Goal: Transaction & Acquisition: Purchase product/service

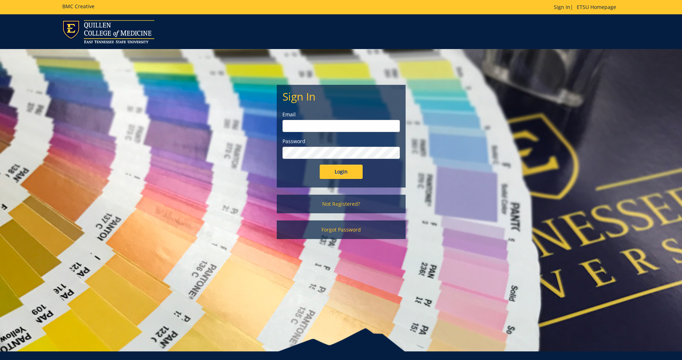
type input "[EMAIL_ADDRESS][DOMAIN_NAME]"
click at [335, 171] on input "Login" at bounding box center [341, 172] width 43 height 14
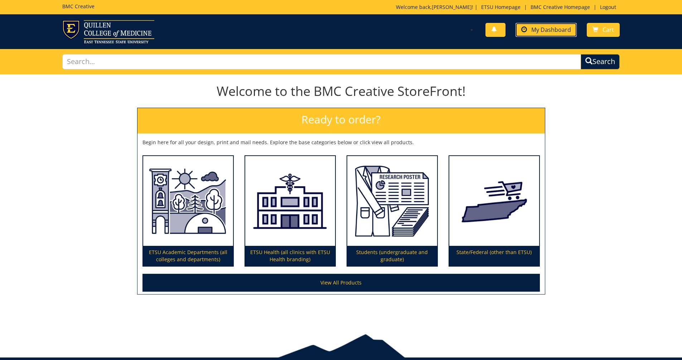
click at [542, 28] on span "My Dashboard" at bounding box center [551, 30] width 40 height 8
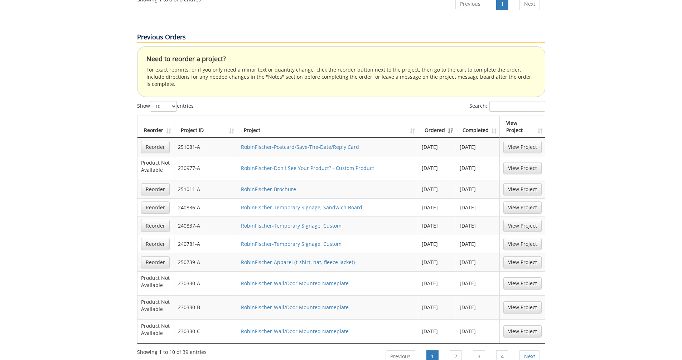
scroll to position [752, 0]
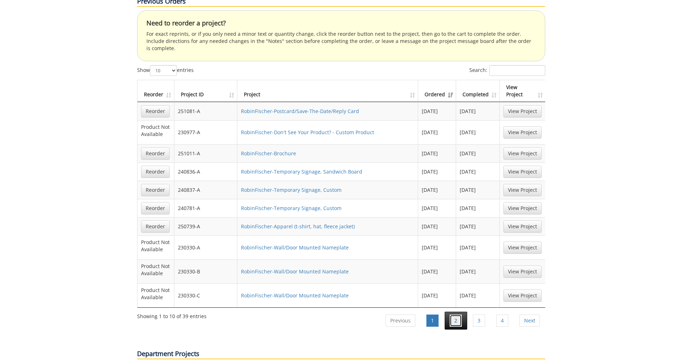
click at [454, 315] on link "2" at bounding box center [456, 321] width 12 height 12
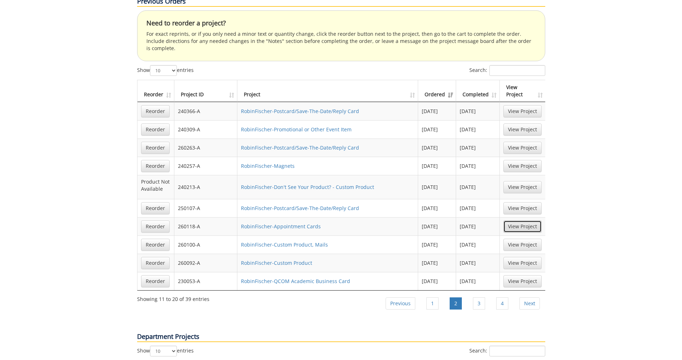
click at [516, 221] on link "View Project" at bounding box center [522, 227] width 38 height 12
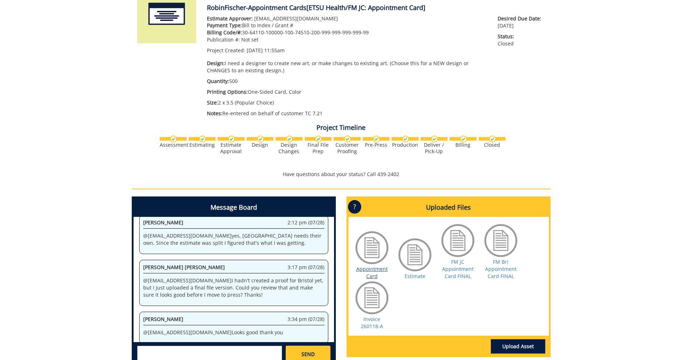
scroll to position [143, 0]
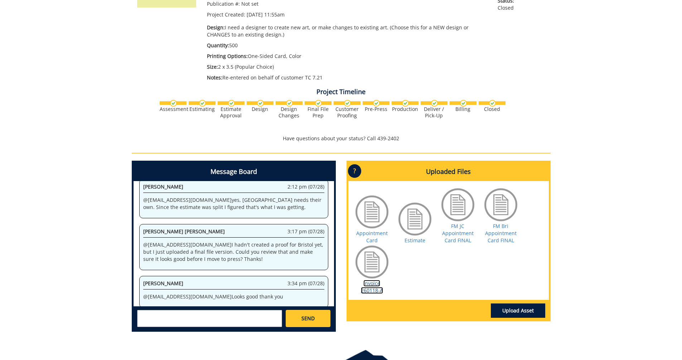
click at [370, 289] on link "Invoice 260118-A" at bounding box center [372, 287] width 22 height 14
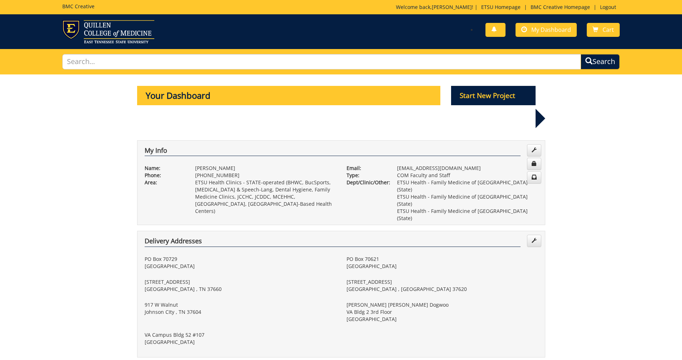
scroll to position [752, 0]
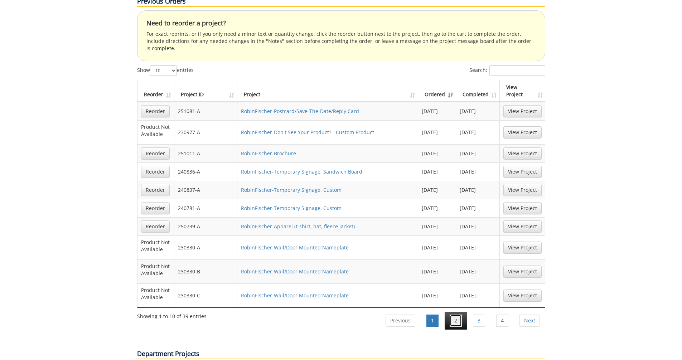
click at [458, 315] on link "2" at bounding box center [456, 321] width 12 height 12
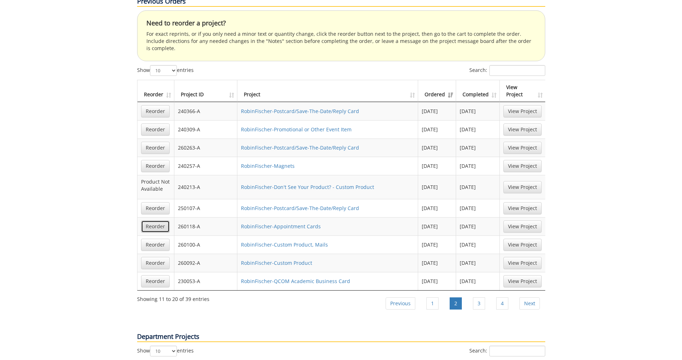
click at [156, 221] on link "Reorder" at bounding box center [155, 227] width 29 height 12
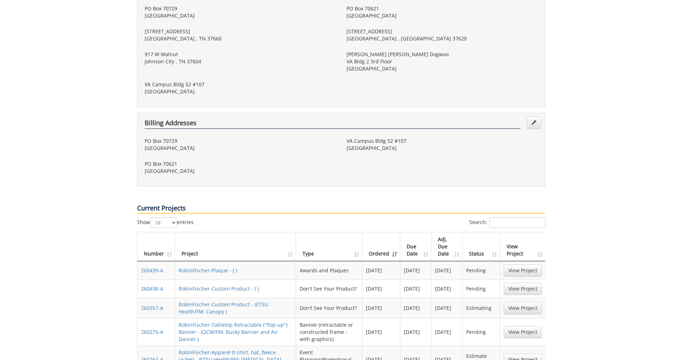
scroll to position [0, 0]
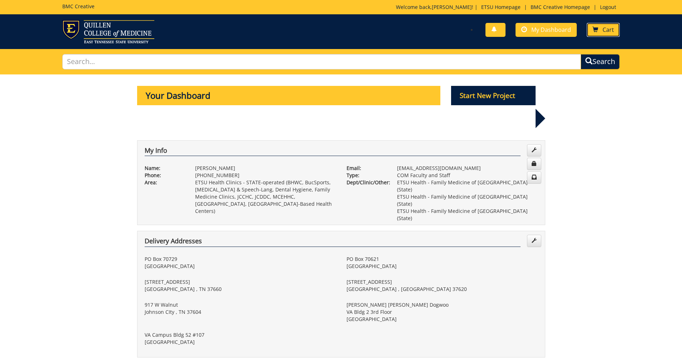
click at [610, 30] on span "Cart" at bounding box center [608, 30] width 11 height 8
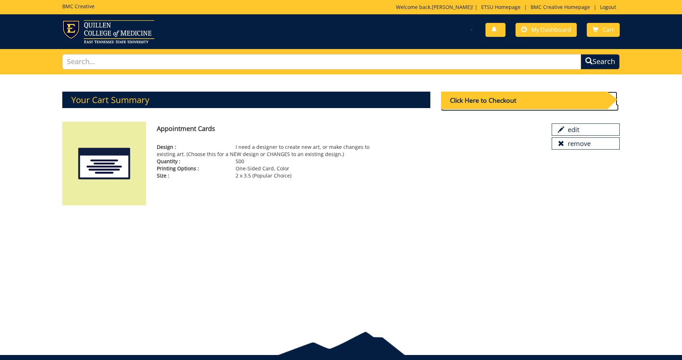
click at [519, 103] on div "Click Here to Checkout" at bounding box center [524, 101] width 166 height 18
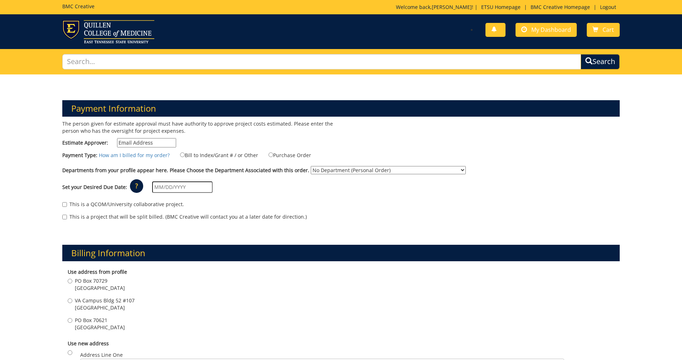
click at [151, 143] on input "Estimate Approver:" at bounding box center [146, 142] width 59 height 9
type input "[EMAIL_ADDRESS][DOMAIN_NAME]"
click at [180, 156] on input "Bill to Index/Grant # / or Other" at bounding box center [182, 155] width 5 height 5
radio input "true"
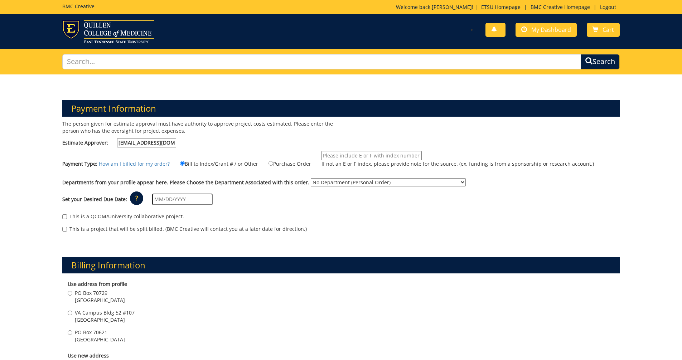
click at [328, 157] on input "If not an E or F index, please provide note for the source. (ex. funding is fro…" at bounding box center [372, 155] width 100 height 9
paste input "30-64110-100000-100-74530-200-999-999-999-999-99"
type input "30-64110-100000-100-74530-200-999-999-999-999-99"
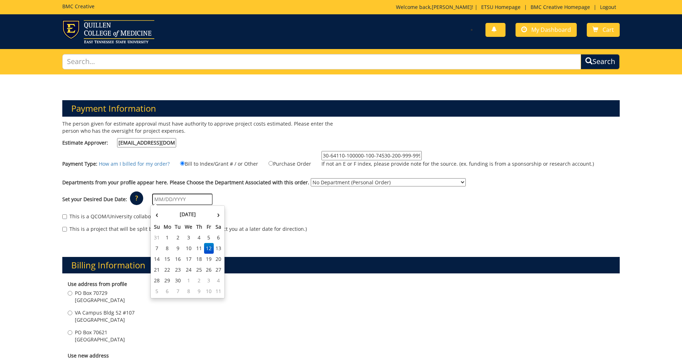
click at [191, 200] on input "text" at bounding box center [182, 199] width 61 height 11
click at [207, 256] on td "19" at bounding box center [209, 259] width 10 height 11
type input "[DATE]"
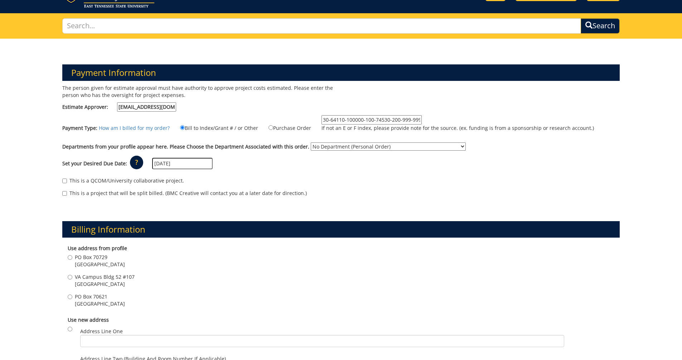
scroll to position [72, 0]
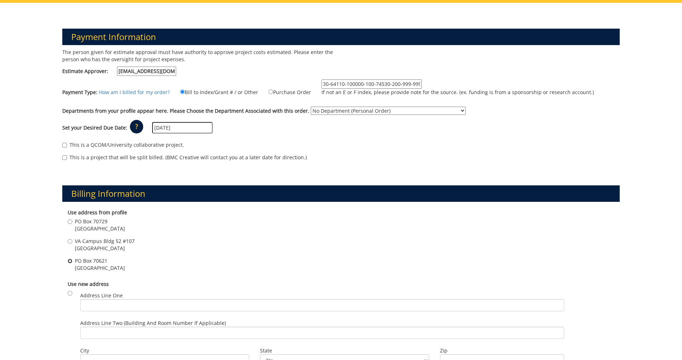
click at [70, 264] on input "[STREET_ADDRESS]" at bounding box center [70, 261] width 5 height 5
radio input "true"
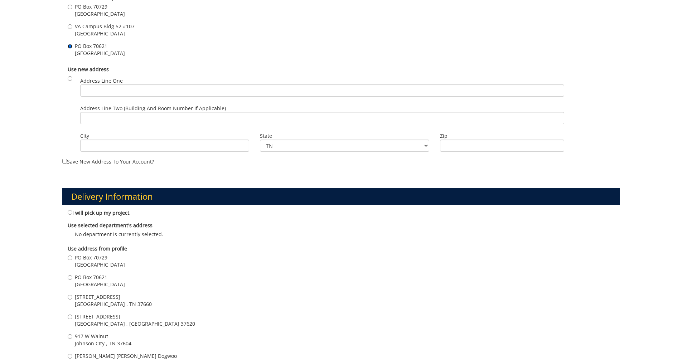
scroll to position [322, 0]
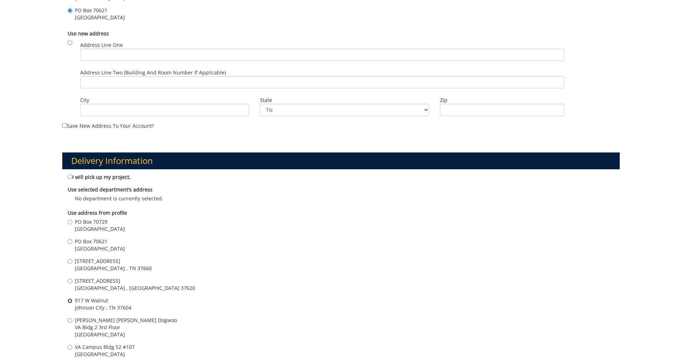
click at [70, 302] on input "917 W Walnut Johnson CIty , TN 37604" at bounding box center [70, 301] width 5 height 5
radio input "true"
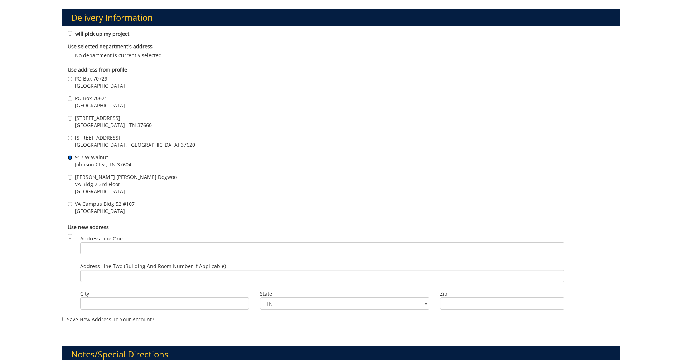
scroll to position [537, 0]
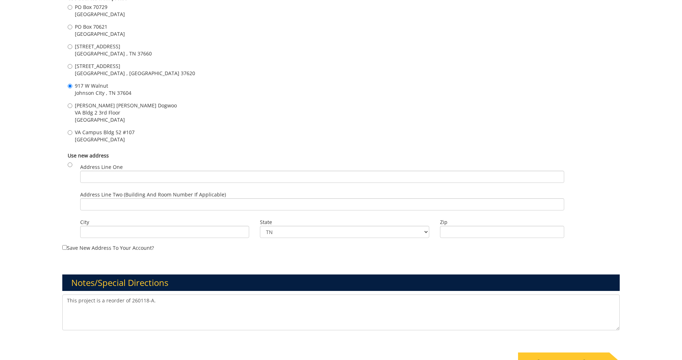
click at [115, 314] on textarea "This project is a reorder of 260118-A." at bounding box center [341, 313] width 558 height 36
click at [167, 304] on textarea "This project is a reorder of 260118-A." at bounding box center [341, 313] width 558 height 36
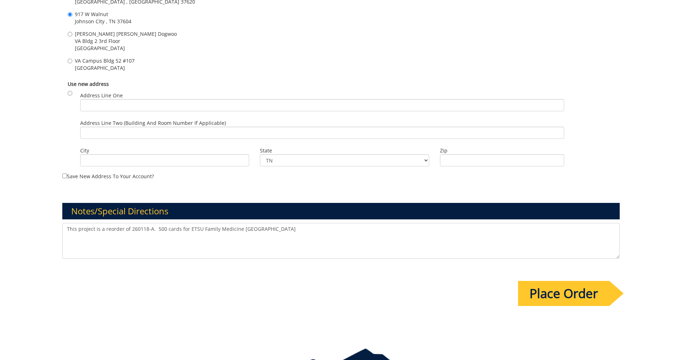
scroll to position [644, 0]
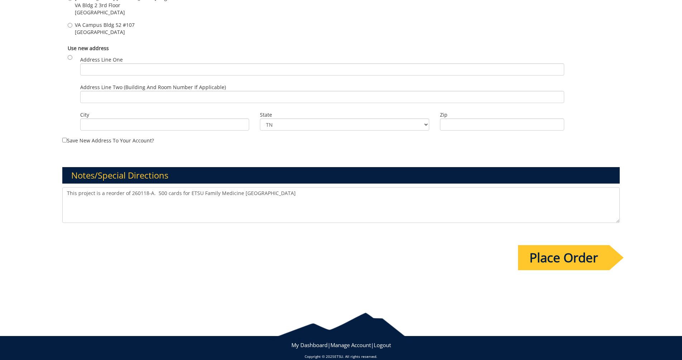
type textarea "This project is a reorder of 260118-A. 500 cards for ETSU Family Medicine Johns…"
click at [546, 258] on input "Place Order" at bounding box center [563, 257] width 91 height 25
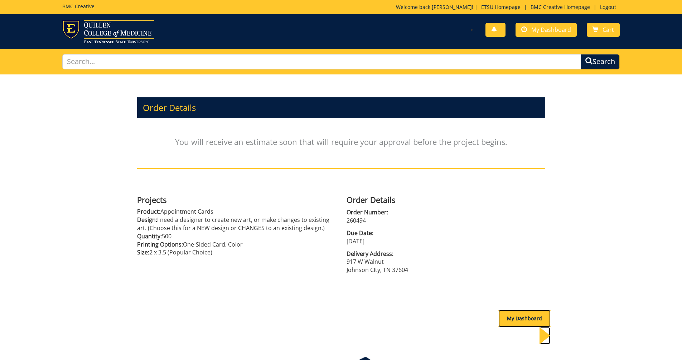
click at [523, 320] on div "My Dashboard" at bounding box center [524, 318] width 52 height 17
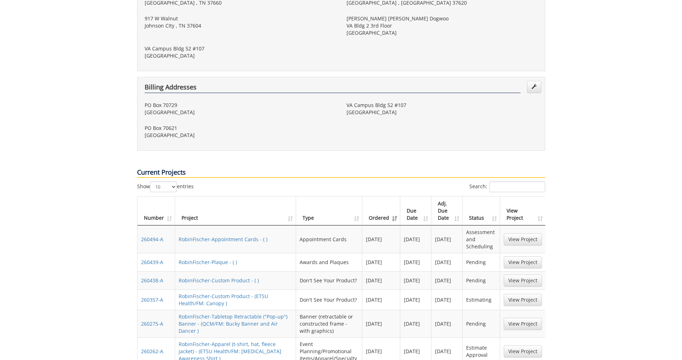
scroll to position [322, 0]
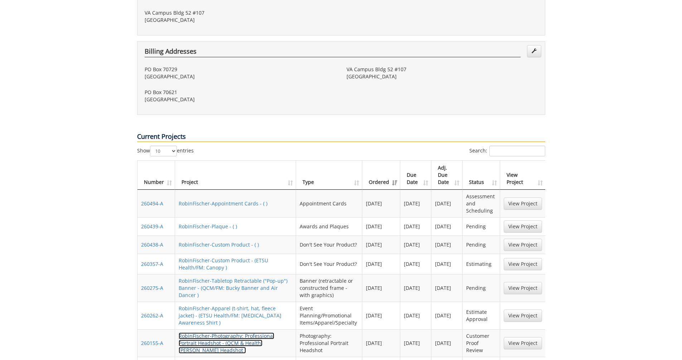
click at [218, 333] on link "RobinFischer-Photography: Professional Portrait Headshot - (QCM & Health: Dr. M…" at bounding box center [227, 343] width 96 height 21
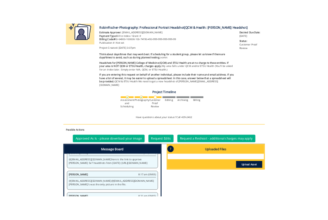
scroll to position [143, 0]
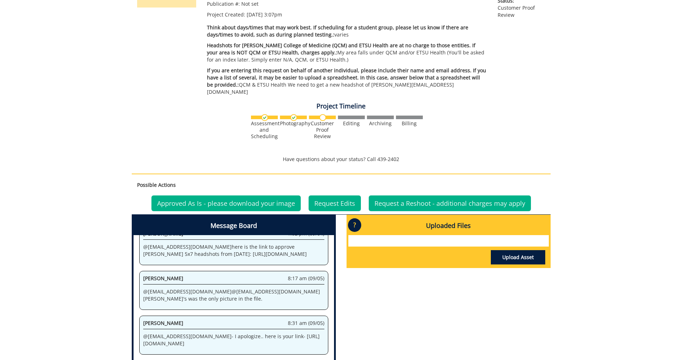
drag, startPoint x: 260, startPoint y: 315, endPoint x: 260, endPoint y: 334, distance: 18.6
click at [260, 334] on p "@ [EMAIL_ADDRESS][DOMAIN_NAME] - I apologize.. here is your link- [URL][DOMAIN_…" at bounding box center [233, 340] width 181 height 14
copy p "https://etsu365-my.sharepoint.com/:f:/g/personal/gougeja_etsu_edu/EiIc5VVlfYpNo…"
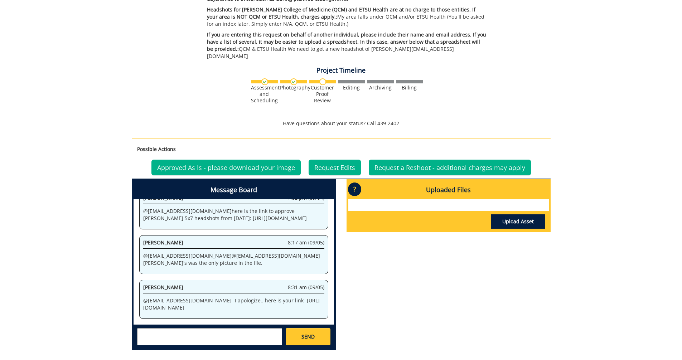
scroll to position [215, 0]
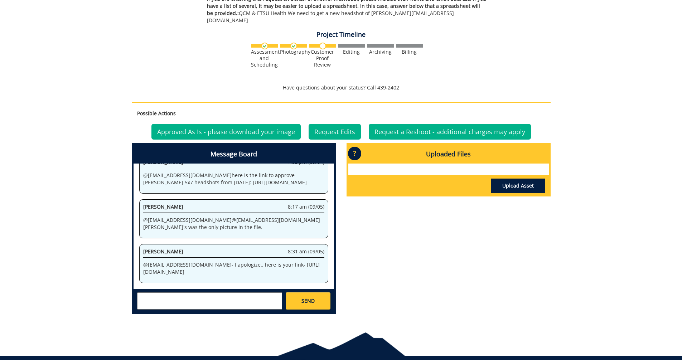
click at [412, 274] on div "Message Board System 3:07 pm (07/24) Welcome to the Project Messenger. All mess…" at bounding box center [341, 231] width 430 height 177
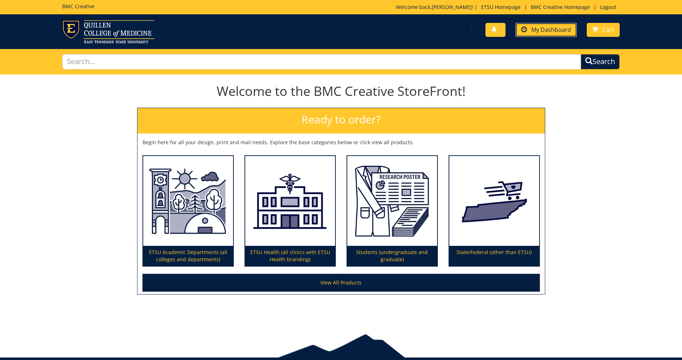
click at [327, 28] on span "My Dashboard" at bounding box center [551, 30] width 40 height 8
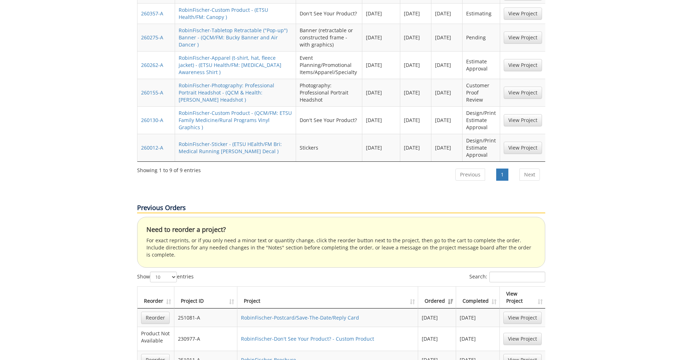
scroll to position [609, 0]
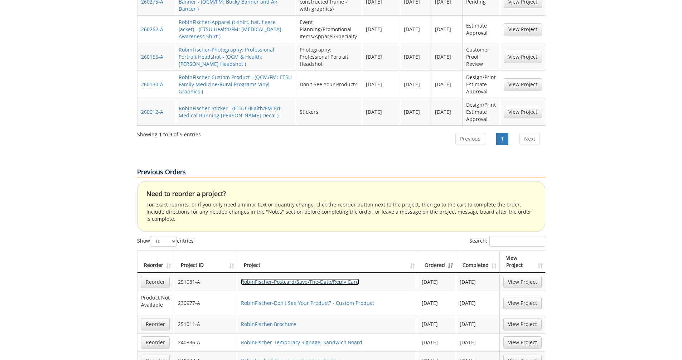
click at [290, 279] on link "RobinFischer-Postcard/Save-The-Date/Reply Card" at bounding box center [300, 282] width 118 height 7
click at [266, 321] on link "RobinFischer-Brochure" at bounding box center [268, 324] width 55 height 7
click at [266, 300] on link "RobinFischer-Don't See Your Product? - Custom Product" at bounding box center [307, 303] width 133 height 7
click at [279, 321] on link "RobinFischer-Brochure" at bounding box center [268, 324] width 55 height 7
click at [270, 321] on link "RobinFischer-Brochure" at bounding box center [268, 324] width 55 height 7
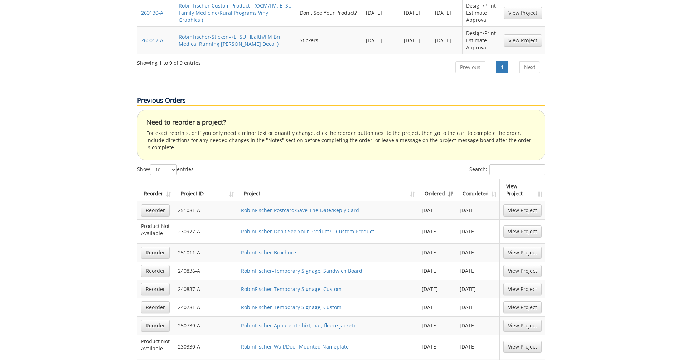
scroll to position [716, 0]
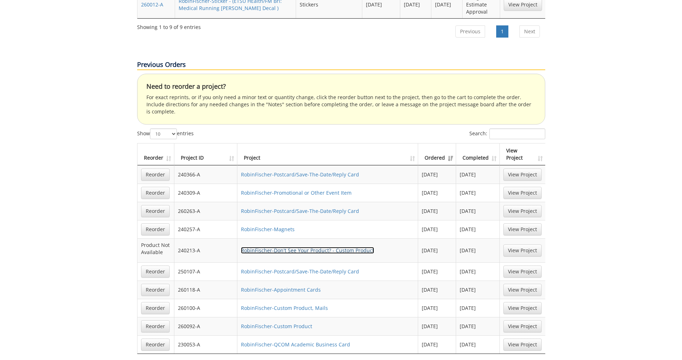
click at [298, 247] on link "RobinFischer-Don't See Your Product? - Custom Product" at bounding box center [307, 250] width 133 height 7
click at [294, 286] on link "RobinFischer-Appointment Cards" at bounding box center [281, 289] width 80 height 7
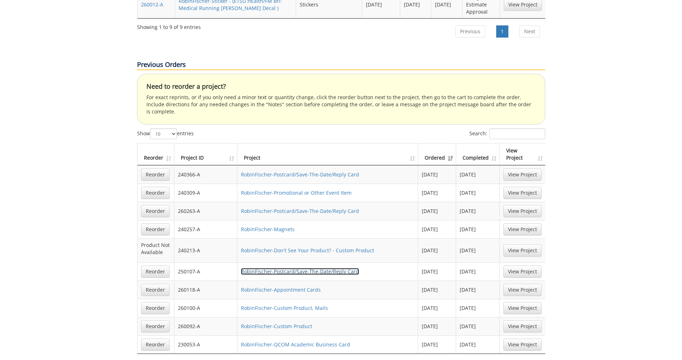
click at [310, 268] on link "RobinFischer-Postcard/Save-The-Date/Reply Card" at bounding box center [300, 271] width 118 height 7
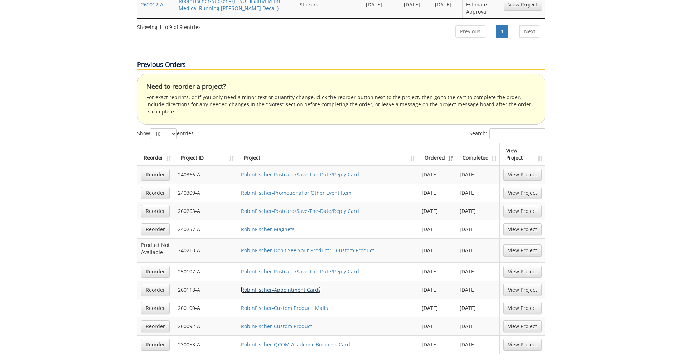
click at [306, 286] on link "RobinFischer-Appointment Cards" at bounding box center [281, 289] width 80 height 7
click at [305, 305] on link "RobinFischer-Custom Product, Mails" at bounding box center [284, 308] width 87 height 7
click at [293, 323] on link "RobinFischer-Custom Product" at bounding box center [276, 326] width 71 height 7
click at [153, 320] on link "Reorder" at bounding box center [155, 326] width 29 height 12
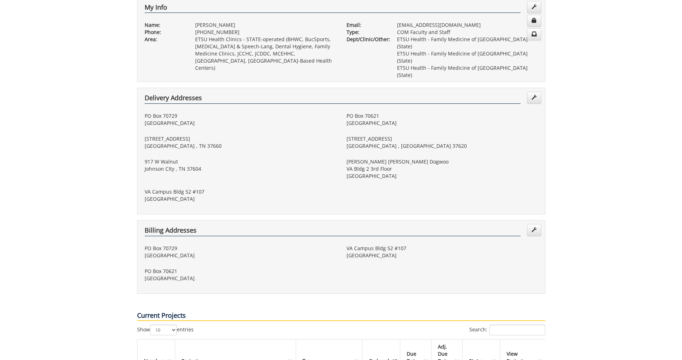
scroll to position [0, 0]
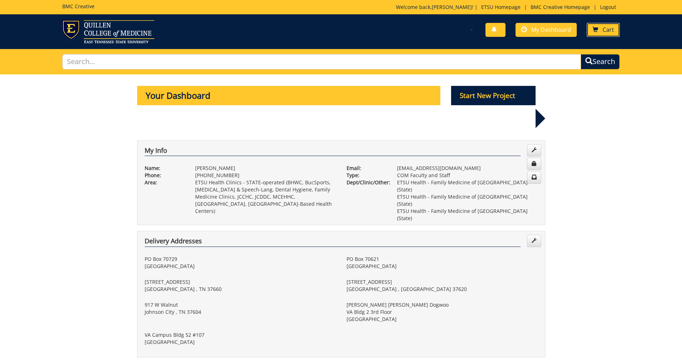
click at [608, 29] on span "Cart" at bounding box center [608, 30] width 11 height 8
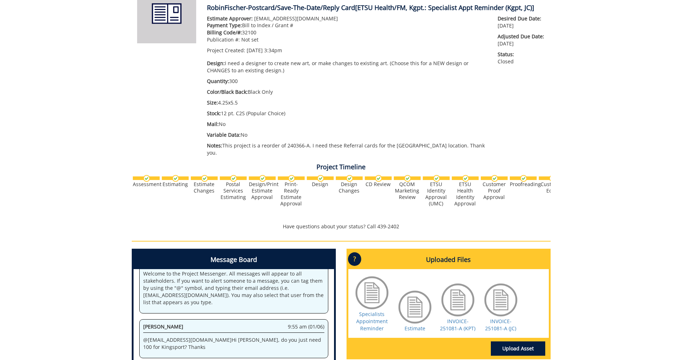
scroll to position [215, 0]
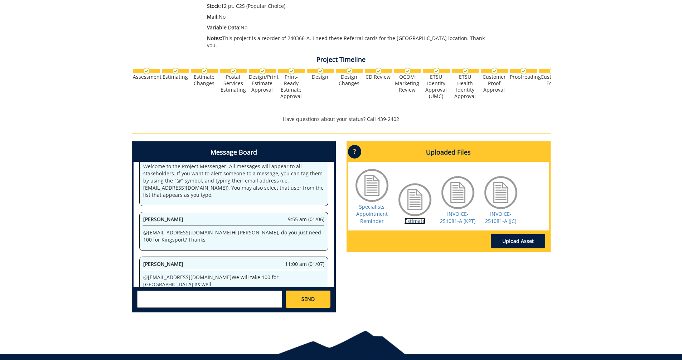
click at [420, 218] on link "Estimate" at bounding box center [415, 221] width 21 height 7
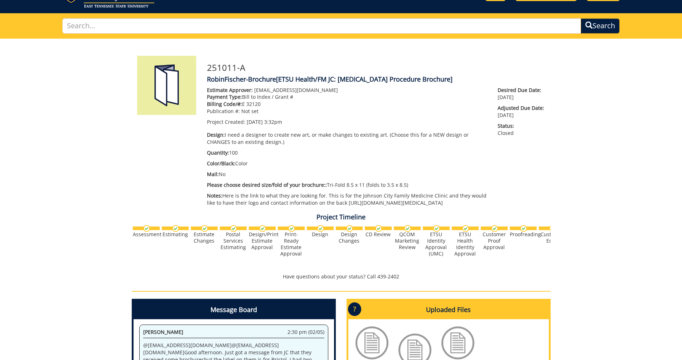
scroll to position [179, 0]
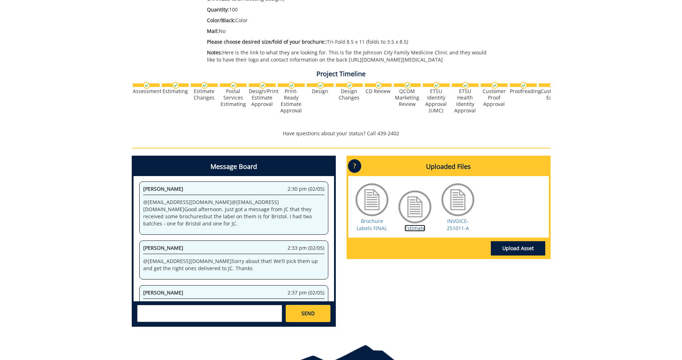
click at [410, 229] on link "Estimate" at bounding box center [415, 228] width 21 height 7
click at [373, 230] on link "Brochure Labels FINAL" at bounding box center [372, 225] width 30 height 14
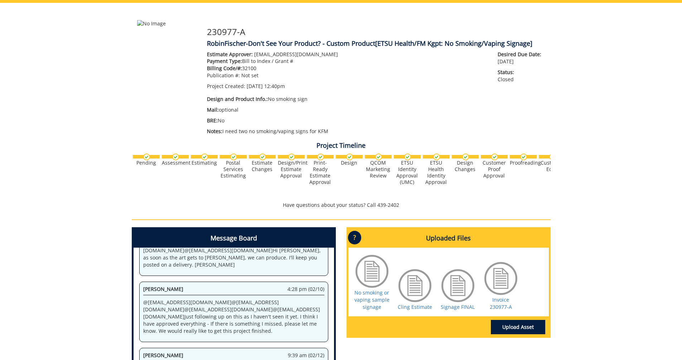
scroll to position [107, 0]
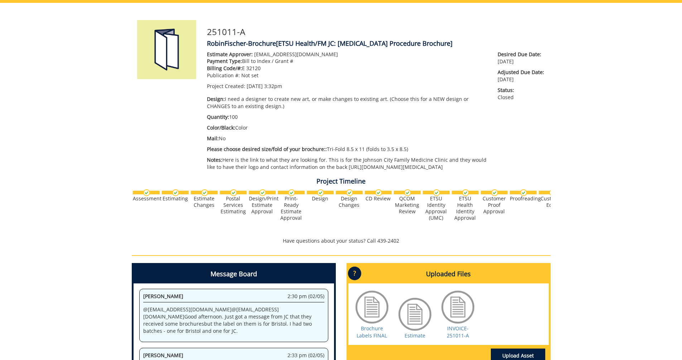
scroll to position [107, 0]
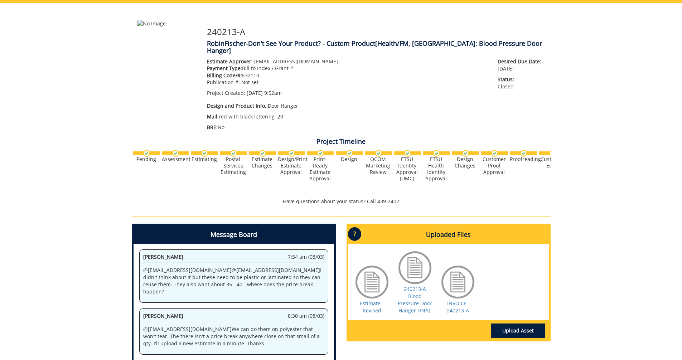
scroll to position [107, 0]
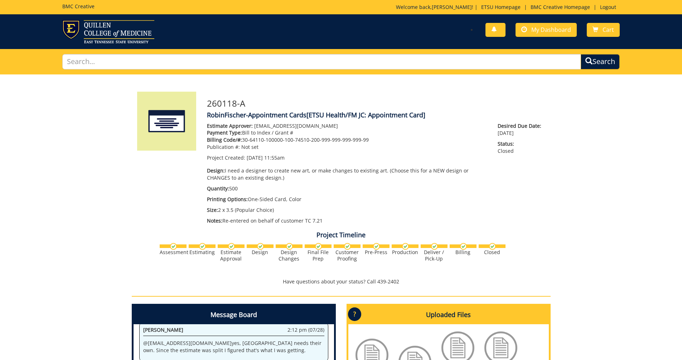
scroll to position [107, 0]
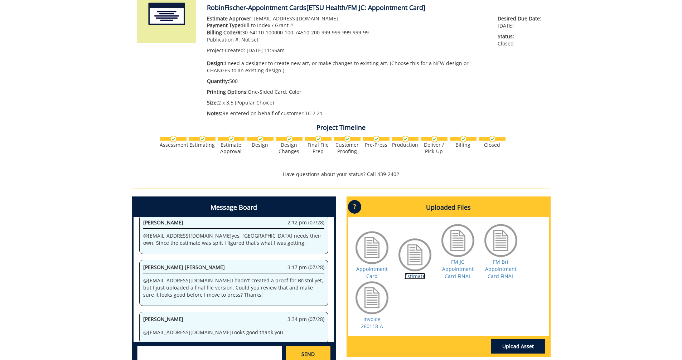
click at [414, 275] on link "Estimate" at bounding box center [415, 276] width 21 height 7
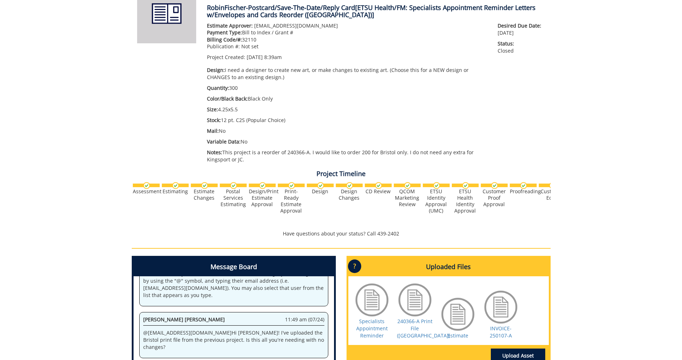
scroll to position [143, 0]
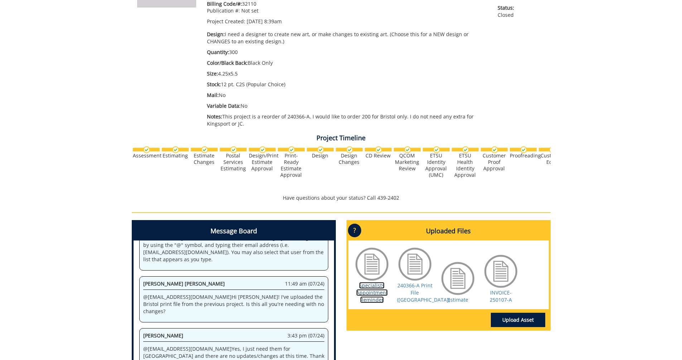
click at [372, 295] on link "Specialists Appointment Reminder" at bounding box center [372, 292] width 32 height 21
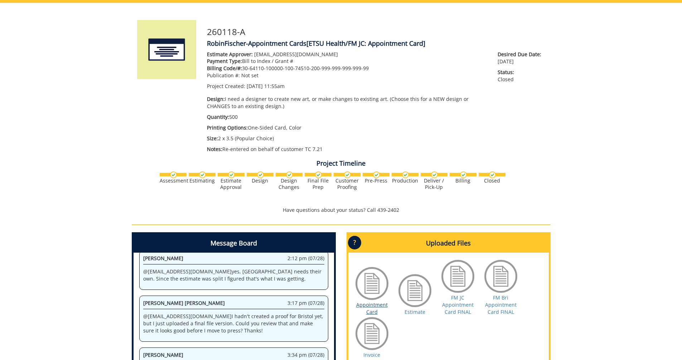
scroll to position [107, 0]
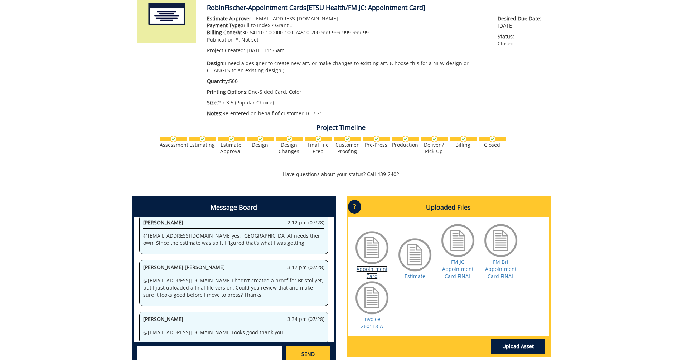
click at [368, 271] on link "Appointment Card" at bounding box center [372, 273] width 32 height 14
click at [371, 272] on link "Appointment Card" at bounding box center [372, 273] width 32 height 14
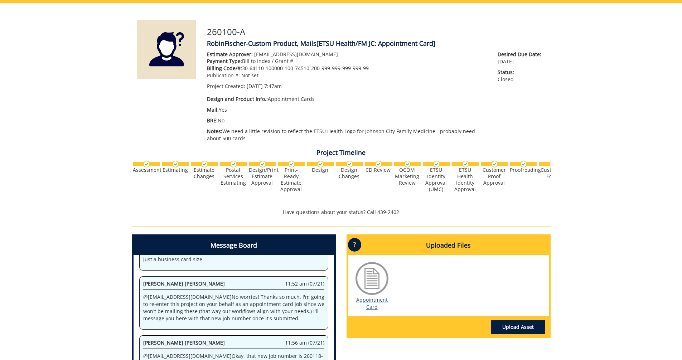
scroll to position [107, 0]
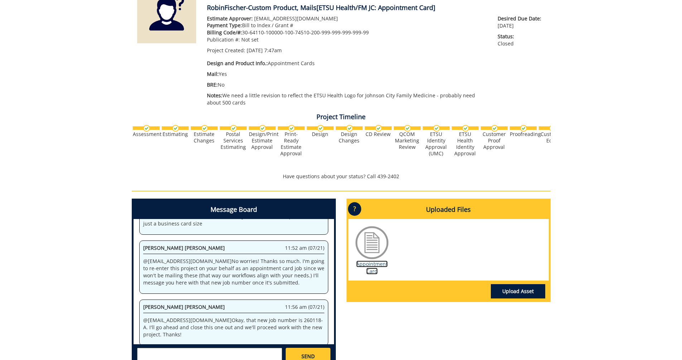
click at [365, 264] on link "Appointment Card" at bounding box center [372, 268] width 32 height 14
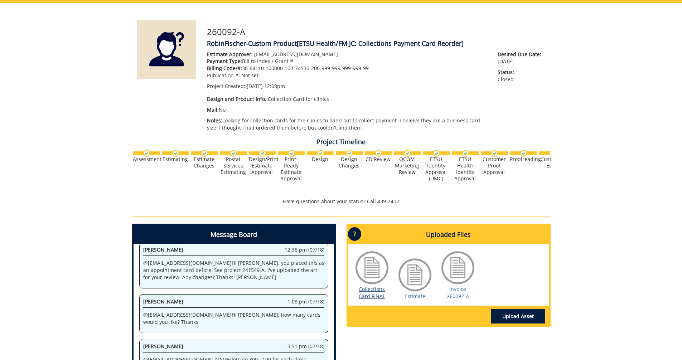
scroll to position [107, 0]
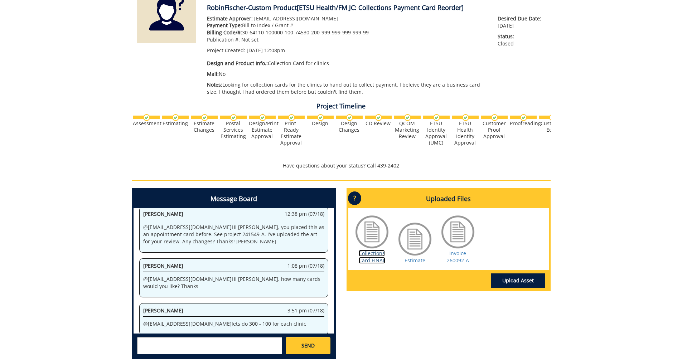
click at [372, 260] on link "Collections Card FINAL" at bounding box center [372, 257] width 26 height 14
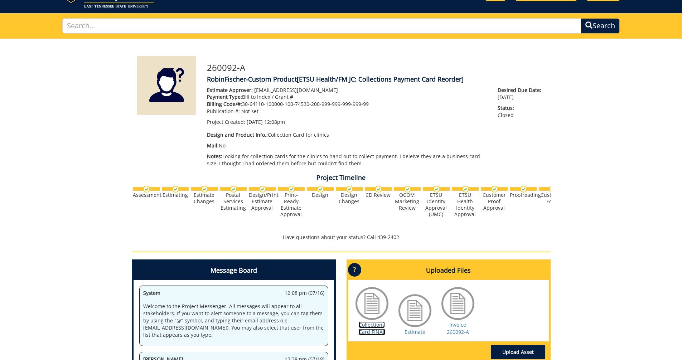
scroll to position [0, 0]
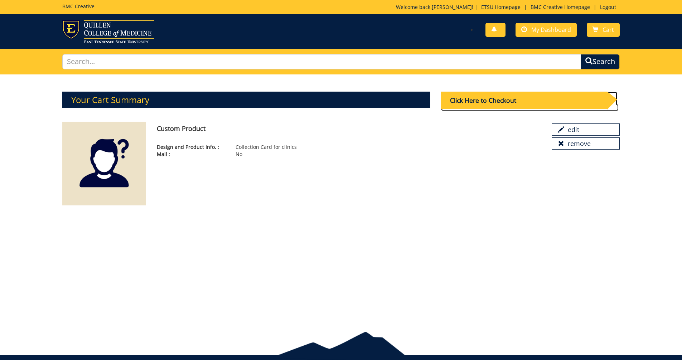
click at [483, 103] on div "Click Here to Checkout" at bounding box center [524, 101] width 166 height 18
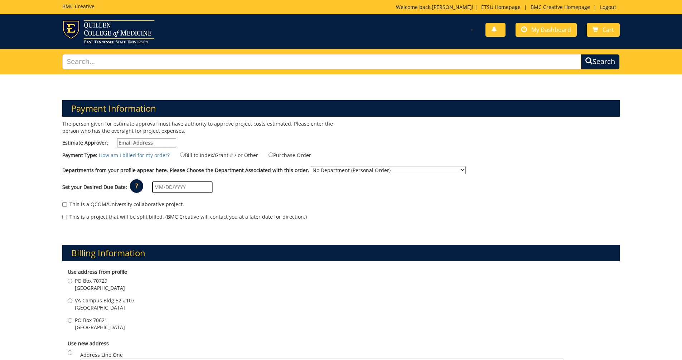
click at [150, 144] on input "Estimate Approver:" at bounding box center [146, 142] width 59 height 9
type input "[EMAIL_ADDRESS][DOMAIN_NAME]"
click at [180, 155] on input "Bill to Index/Grant # / or Other" at bounding box center [182, 155] width 5 height 5
radio input "true"
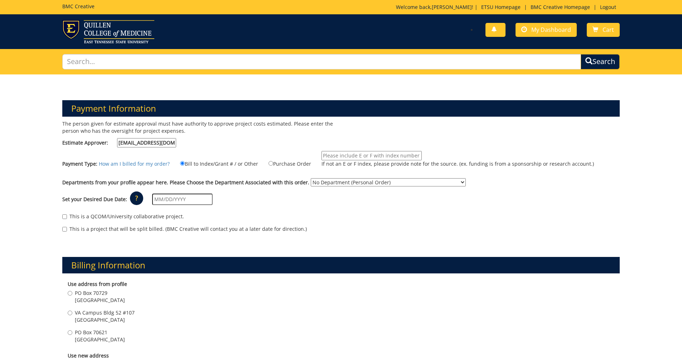
click at [332, 156] on input "If not an E or F index, please provide note for the source. (ex. funding is fro…" at bounding box center [372, 155] width 100 height 9
paste input "30-64110-100000-100-74530-200-999-999-999-999-99"
type input "30-64110-100000-100-74530-200-999-999-999-999-99"
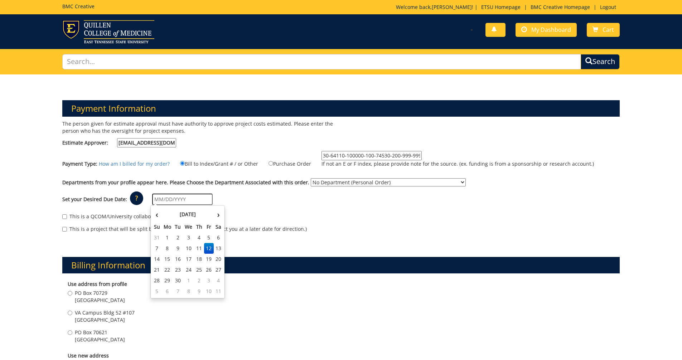
click at [176, 200] on input "text" at bounding box center [182, 199] width 61 height 11
type input "[DATE]"
click at [254, 250] on div "Billing Information Use address from profile [STREET_ADDRESS] [STREET_ADDRESS]" at bounding box center [341, 349] width 569 height 218
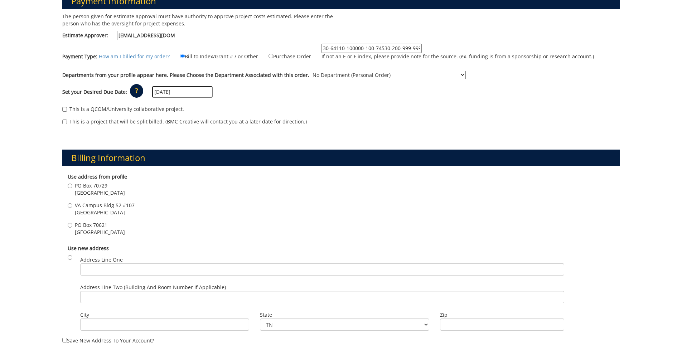
scroll to position [179, 0]
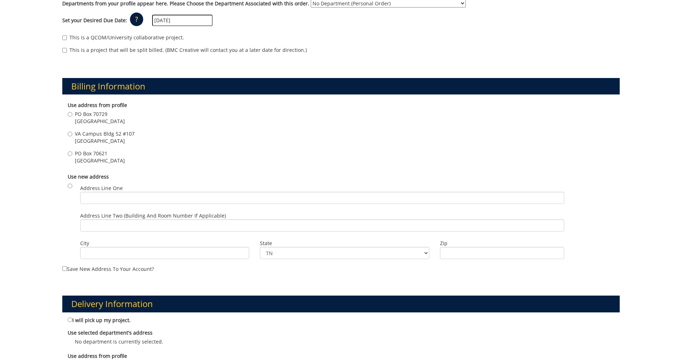
click at [73, 156] on label "[STREET_ADDRESS]" at bounding box center [96, 157] width 57 height 14
click at [72, 156] on input "[STREET_ADDRESS]" at bounding box center [70, 153] width 5 height 5
radio input "true"
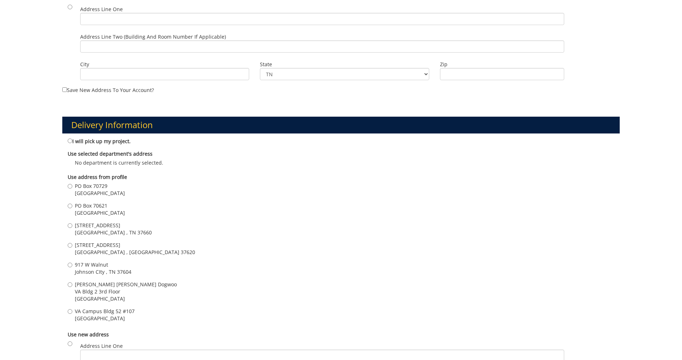
scroll to position [394, 0]
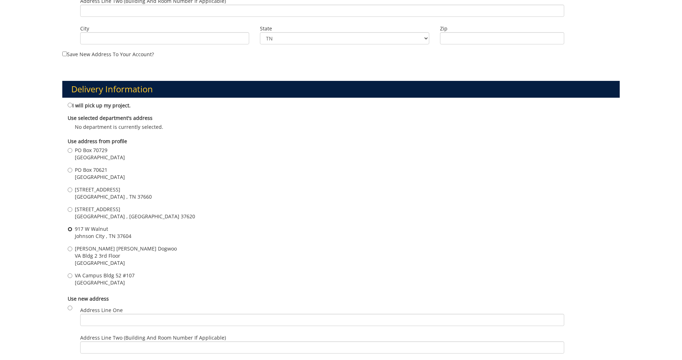
click at [71, 228] on input "[STREET_ADDRESS]" at bounding box center [70, 229] width 5 height 5
radio input "true"
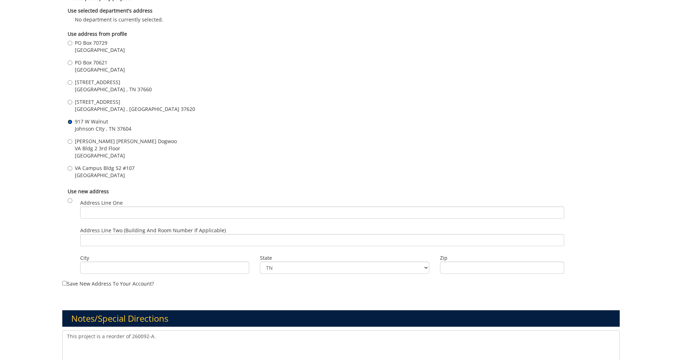
scroll to position [537, 0]
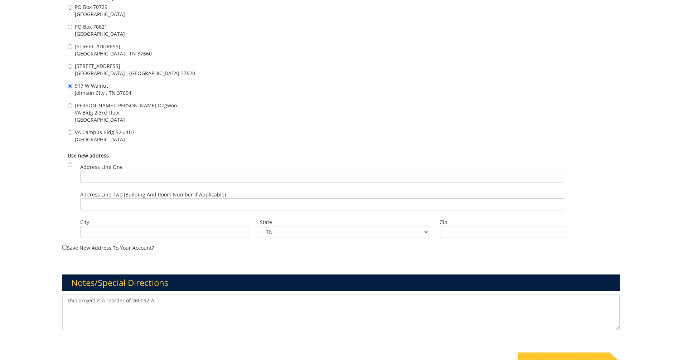
click at [183, 303] on textarea "This project is a reorder of 260092-A." at bounding box center [341, 313] width 558 height 36
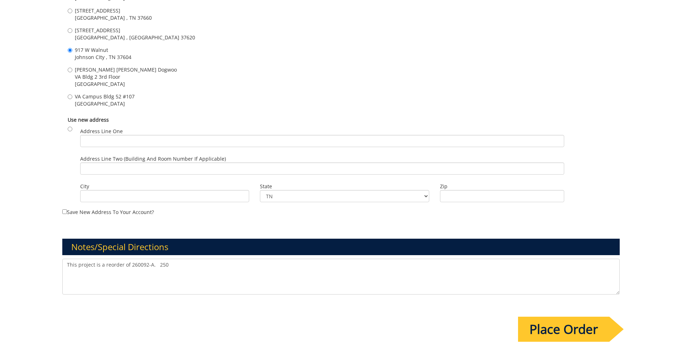
scroll to position [609, 0]
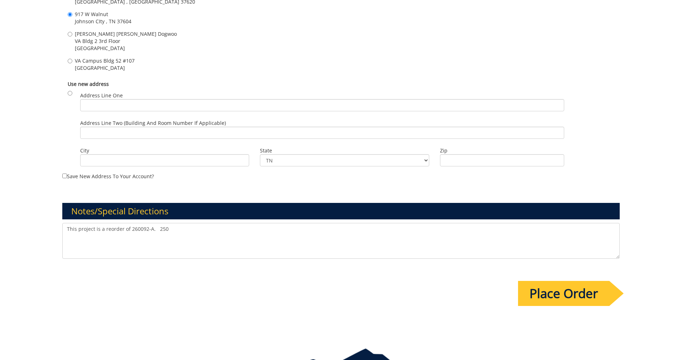
type textarea "This project is a reorder of 260092-A. 250"
click at [547, 296] on input "Place Order" at bounding box center [563, 293] width 91 height 25
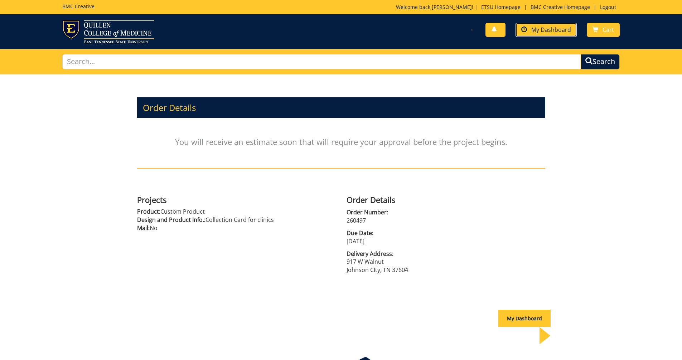
click at [552, 29] on span "My Dashboard" at bounding box center [551, 30] width 40 height 8
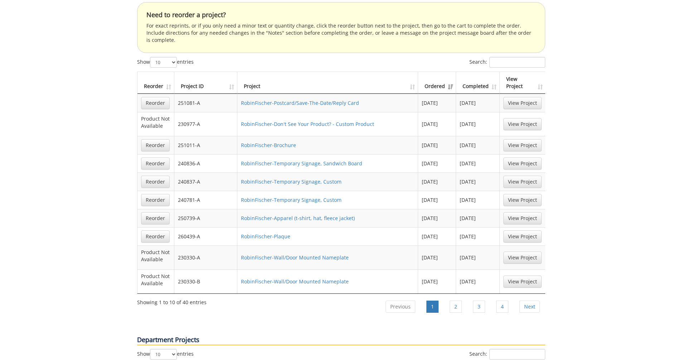
scroll to position [823, 0]
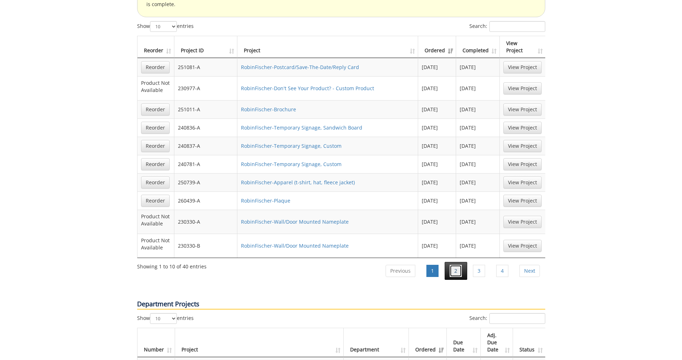
click at [455, 265] on link "2" at bounding box center [456, 271] width 12 height 12
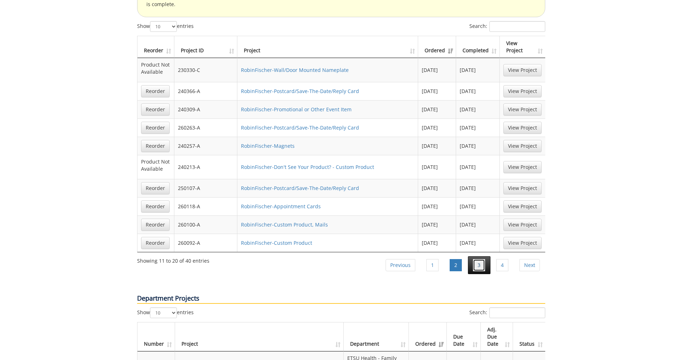
click at [483, 259] on link "3" at bounding box center [479, 265] width 12 height 12
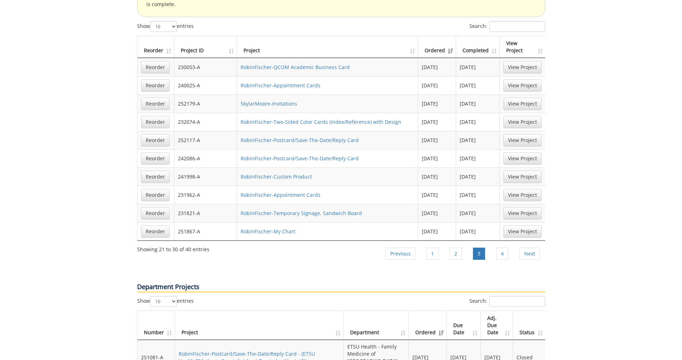
scroll to position [788, 0]
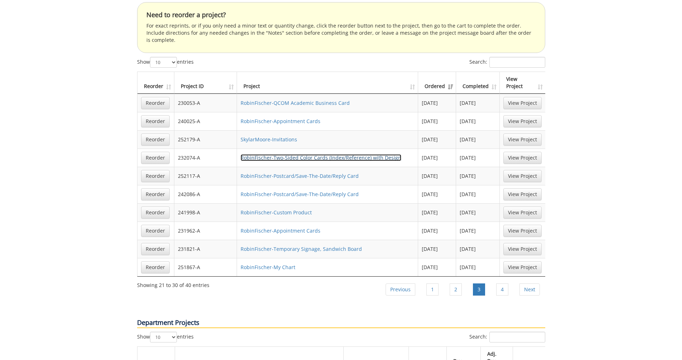
click at [300, 154] on link "RobinFischer-Two-Sided Color Cards (Index/Reference) with Design" at bounding box center [321, 157] width 161 height 7
click at [290, 264] on link "RobinFischer-My Chart" at bounding box center [268, 267] width 55 height 7
click at [499, 284] on link "4" at bounding box center [502, 290] width 12 height 12
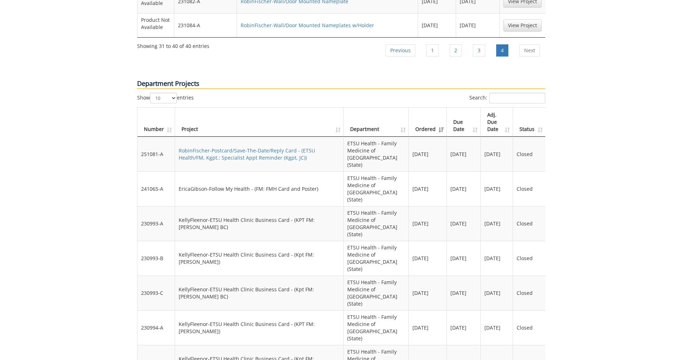
scroll to position [1110, 0]
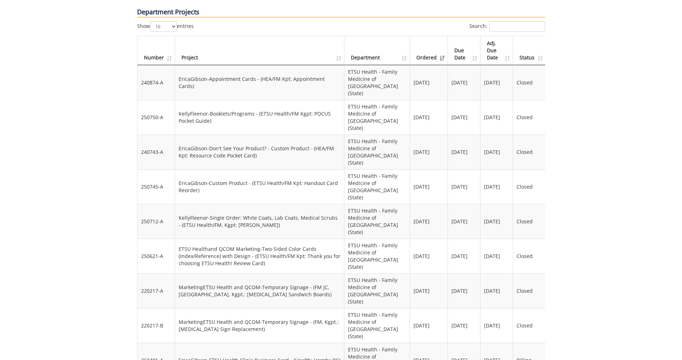
scroll to position [1146, 0]
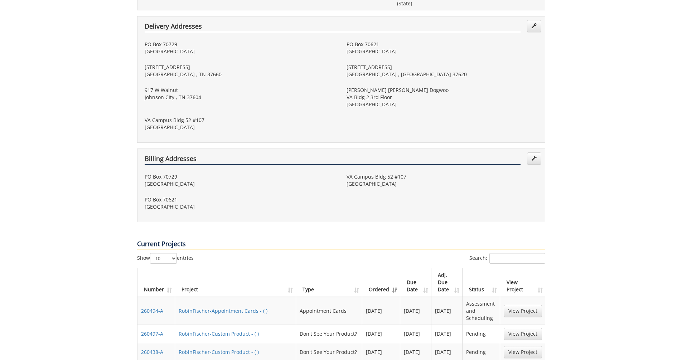
scroll to position [0, 0]
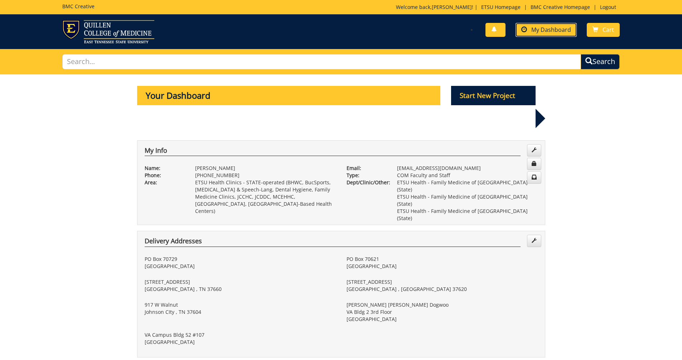
click at [541, 33] on span "My Dashboard" at bounding box center [551, 30] width 40 height 8
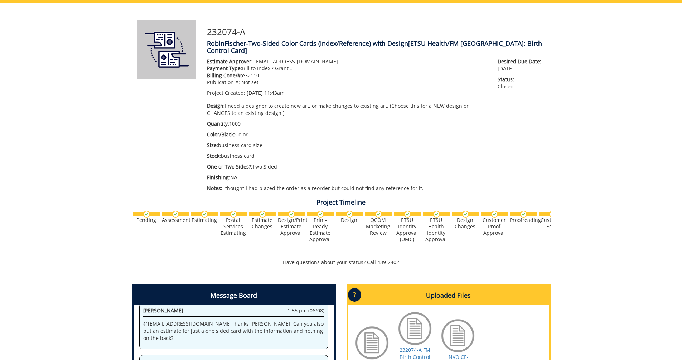
scroll to position [107, 0]
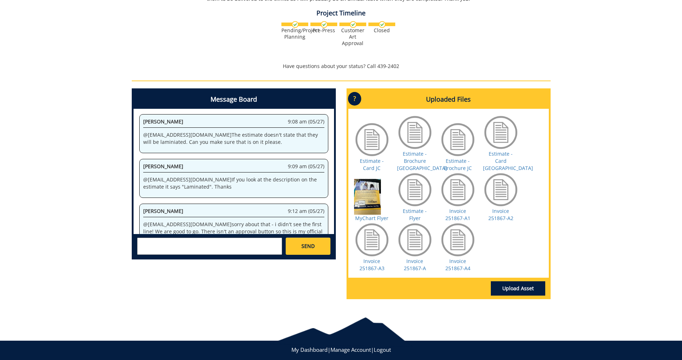
scroll to position [251, 0]
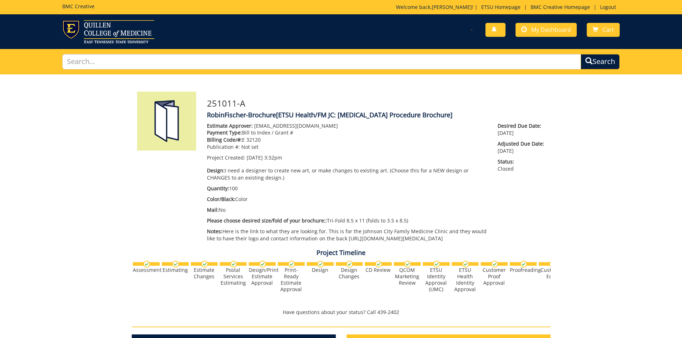
scroll to position [559, 0]
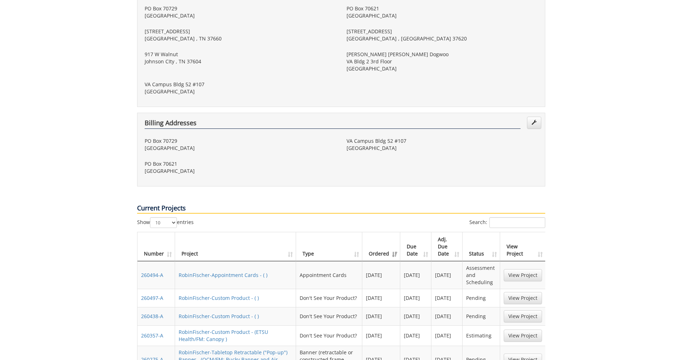
scroll to position [286, 0]
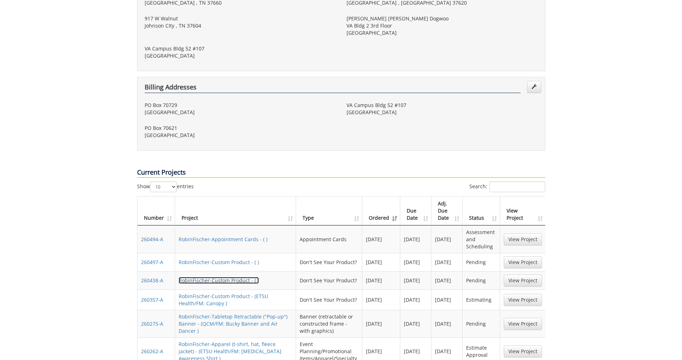
click at [229, 277] on link "RobinFischer-Custom Product - ( )" at bounding box center [219, 280] width 80 height 7
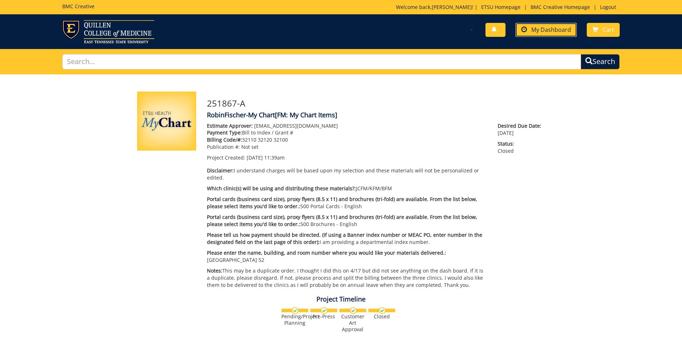
click at [548, 32] on span "My Dashboard" at bounding box center [551, 30] width 40 height 8
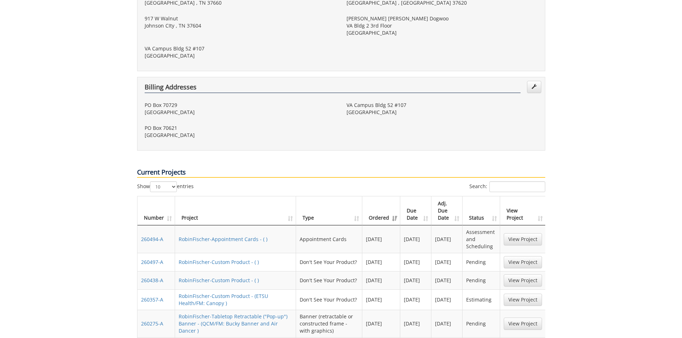
scroll to position [322, 0]
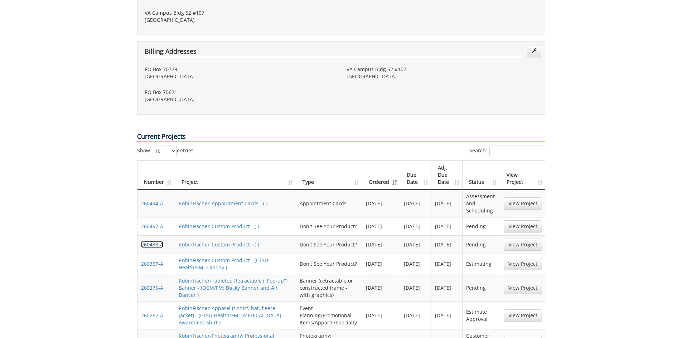
click at [148, 241] on link "260438-A" at bounding box center [152, 244] width 22 height 7
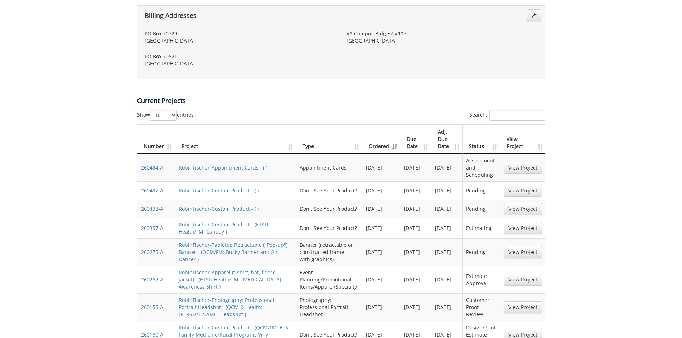
scroll to position [251, 0]
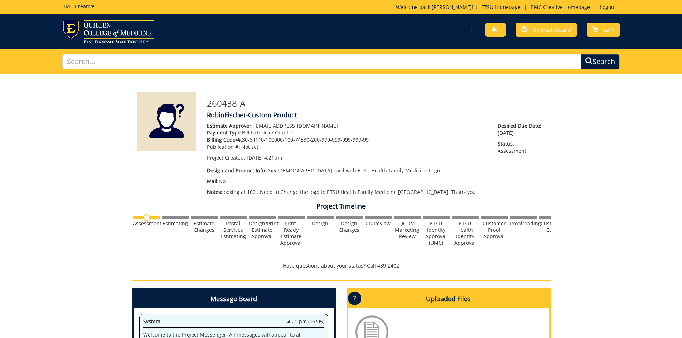
scroll to position [107, 0]
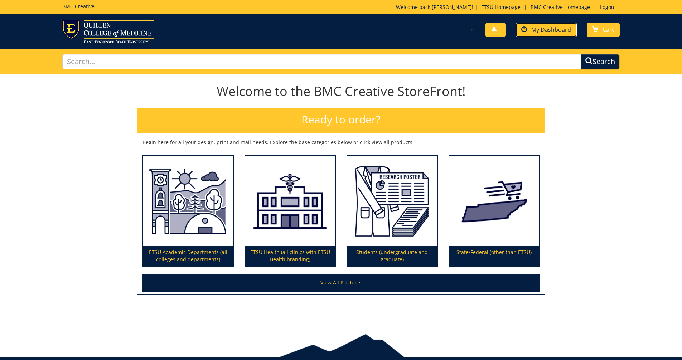
click at [327, 35] on link "My Dashboard" at bounding box center [546, 30] width 61 height 14
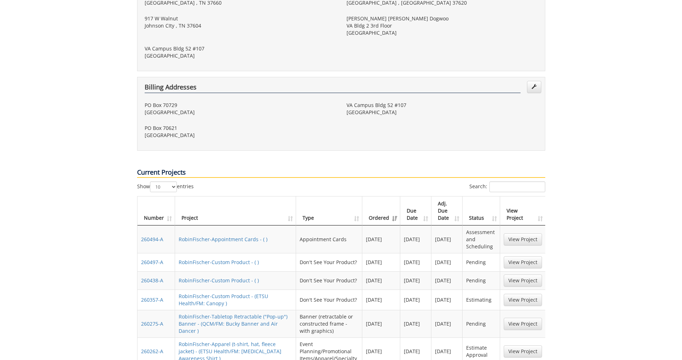
scroll to position [322, 0]
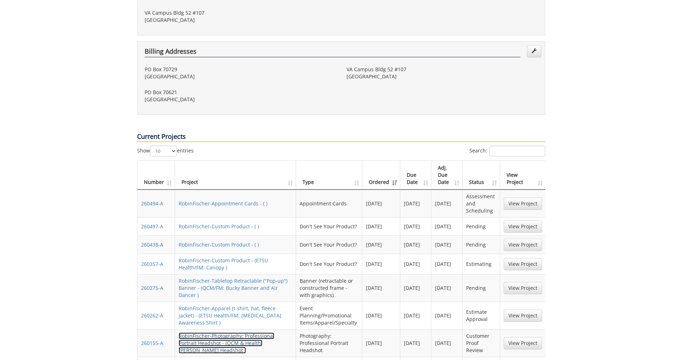
click at [239, 333] on link "RobinFischer-Photography: Professional Portrait Headshot - (QCM & Health: Dr. M…" at bounding box center [227, 343] width 96 height 21
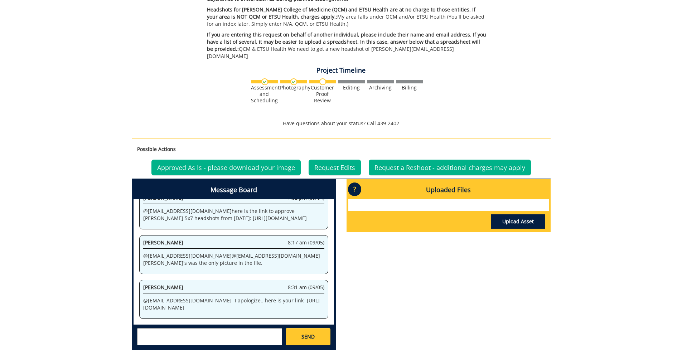
scroll to position [215, 0]
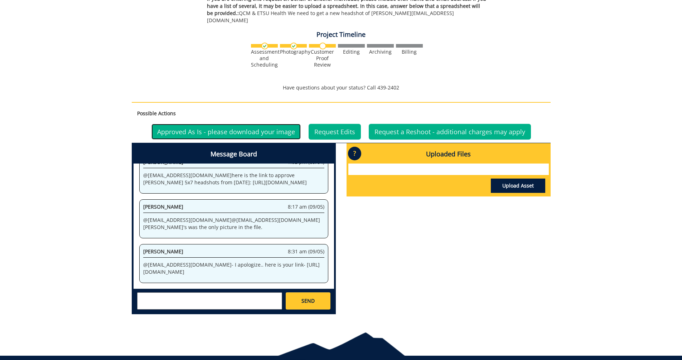
click at [263, 127] on link "Approved As Is - please download your image" at bounding box center [225, 132] width 149 height 16
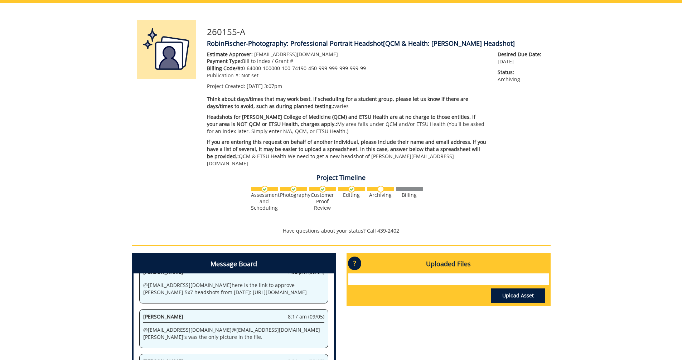
scroll to position [143, 0]
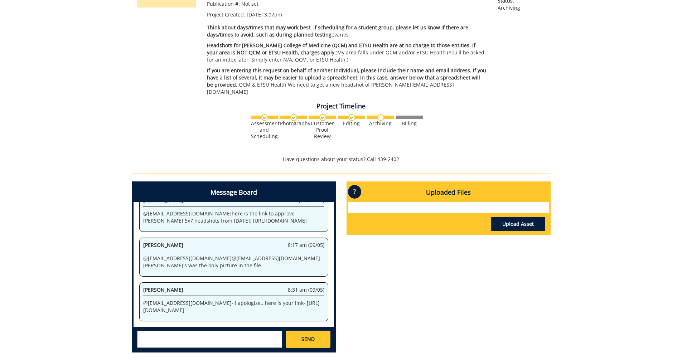
drag, startPoint x: 261, startPoint y: 283, endPoint x: 265, endPoint y: 297, distance: 14.7
click at [265, 300] on p "@ [EMAIL_ADDRESS][DOMAIN_NAME] - I apologize.. here is your link- [URL][DOMAIN_…" at bounding box center [233, 307] width 181 height 14
copy p "https://etsu365-my.sharepoint.com/:f:/g/personal/gougeja_etsu_edu/EiIc5VVlfYpNo…"
